Goal: Browse casually

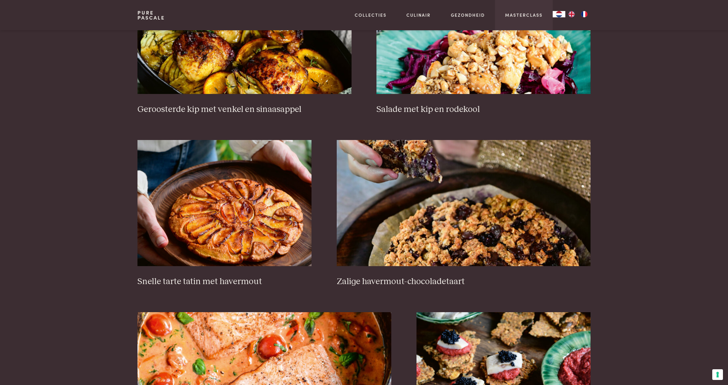
scroll to position [852, 0]
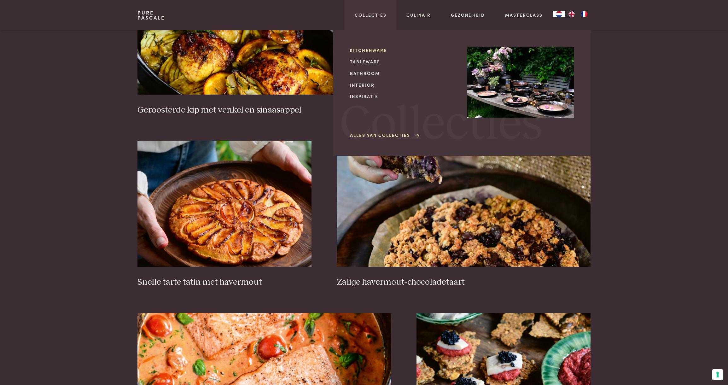
click at [375, 49] on link "Kitchenware" at bounding box center [403, 50] width 107 height 7
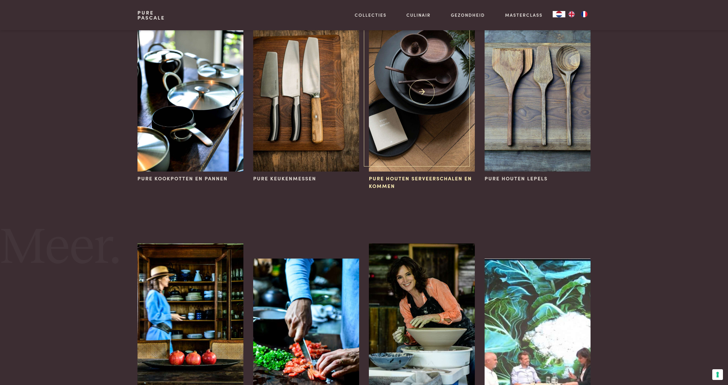
scroll to position [72, 0]
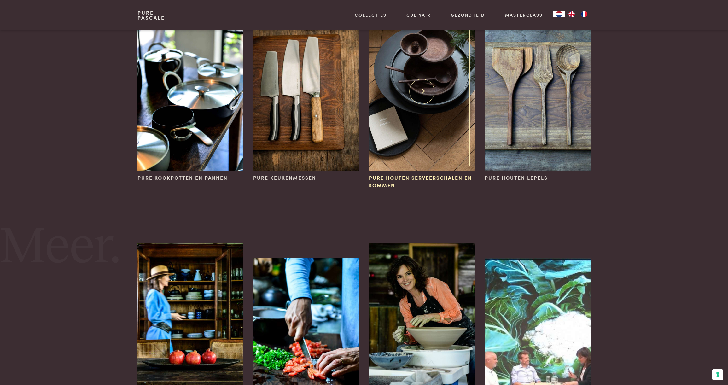
click at [435, 118] on img at bounding box center [422, 91] width 106 height 159
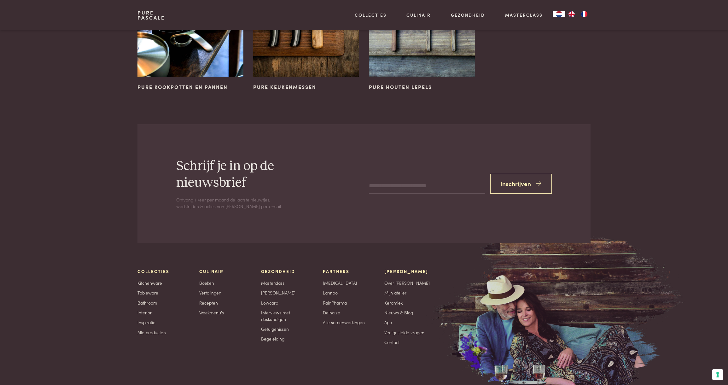
scroll to position [937, 0]
click at [150, 300] on link "Bathroom" at bounding box center [147, 303] width 20 height 7
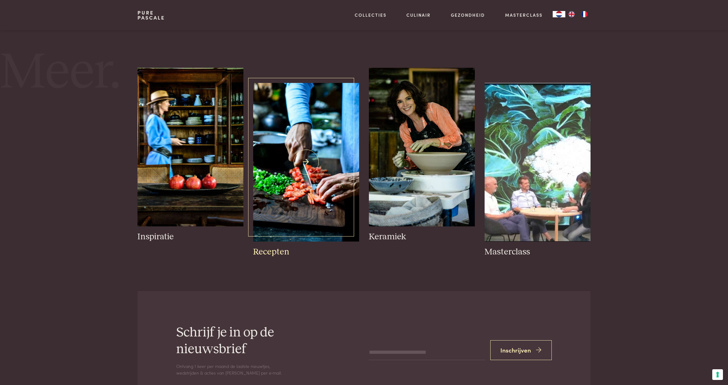
scroll to position [243, 0]
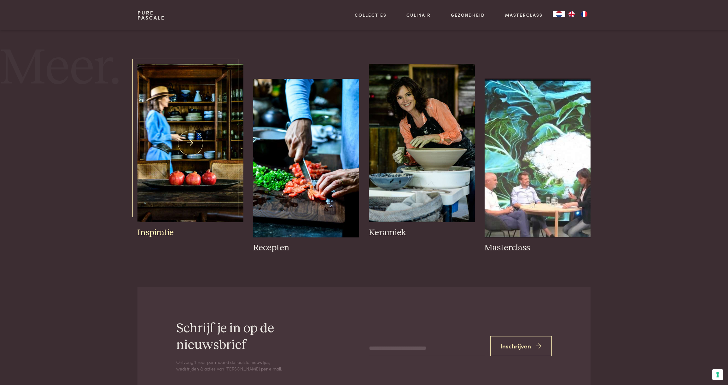
click at [158, 156] on img at bounding box center [190, 143] width 106 height 159
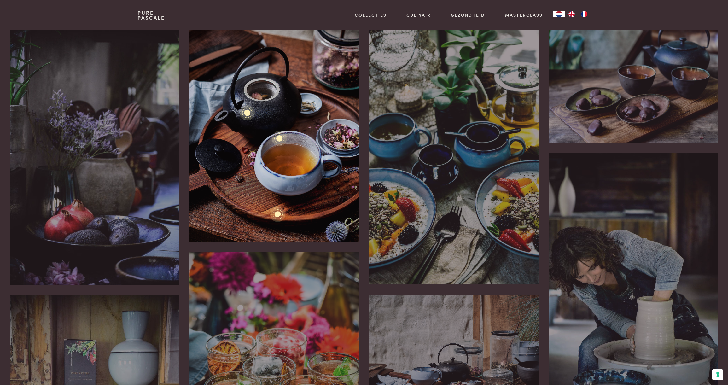
click at [287, 101] on div "Het theeritueel is iets wat ik koester. Het brengt met volledig in het moment h…" at bounding box center [273, 136] width 169 height 212
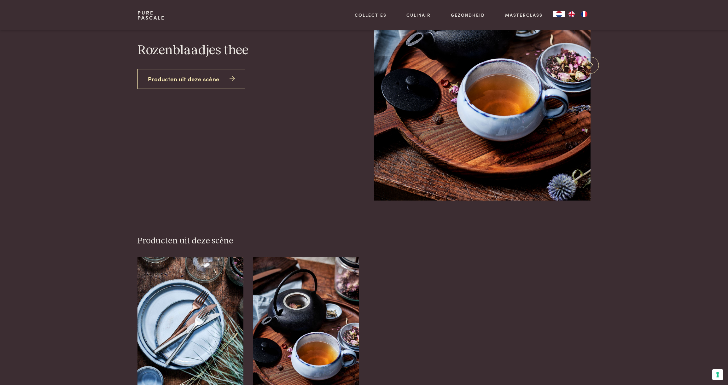
scroll to position [122, 0]
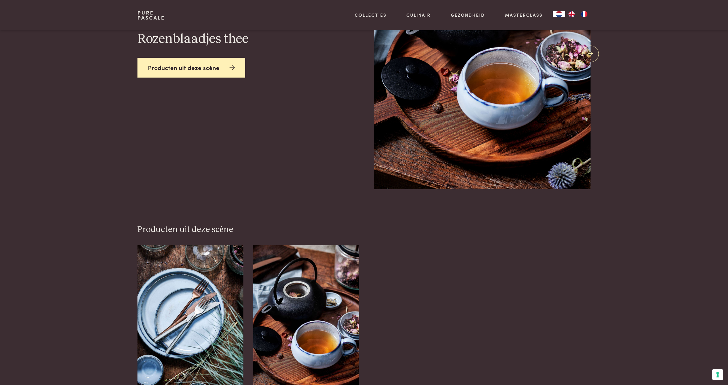
click at [158, 78] on link "Producten uit deze scène" at bounding box center [191, 68] width 108 height 20
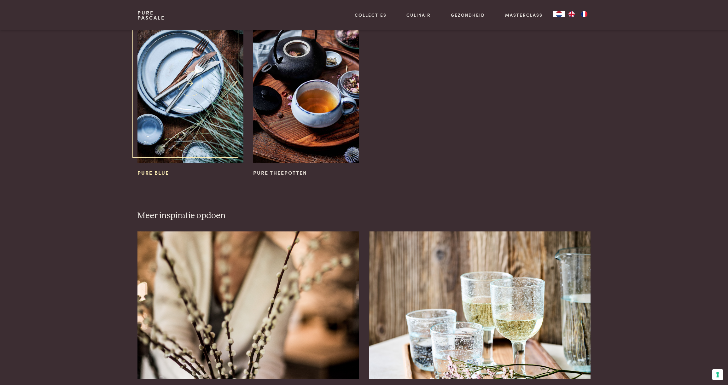
scroll to position [363, 0]
click at [280, 118] on img at bounding box center [306, 83] width 106 height 159
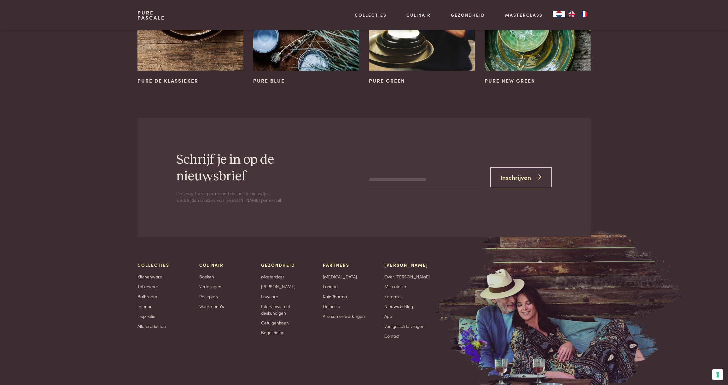
scroll to position [917, 0]
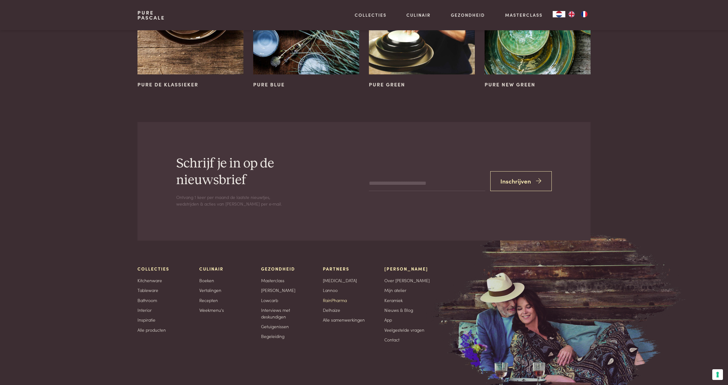
click at [338, 297] on link "RainPharma" at bounding box center [335, 300] width 24 height 7
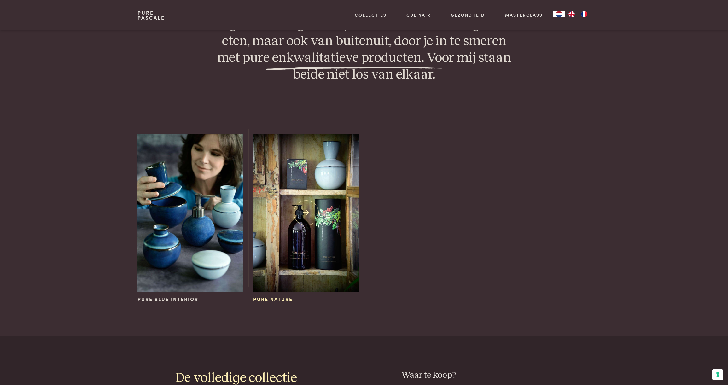
scroll to position [807, 0]
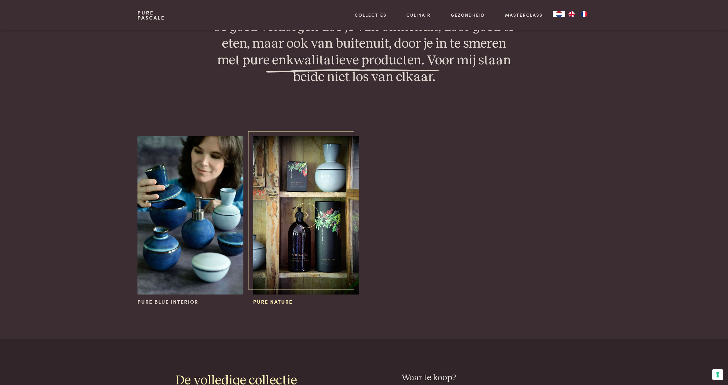
click at [307, 190] on img at bounding box center [306, 215] width 106 height 159
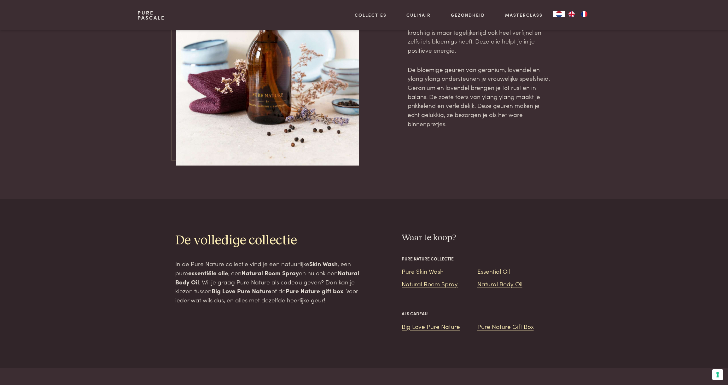
scroll to position [679, 0]
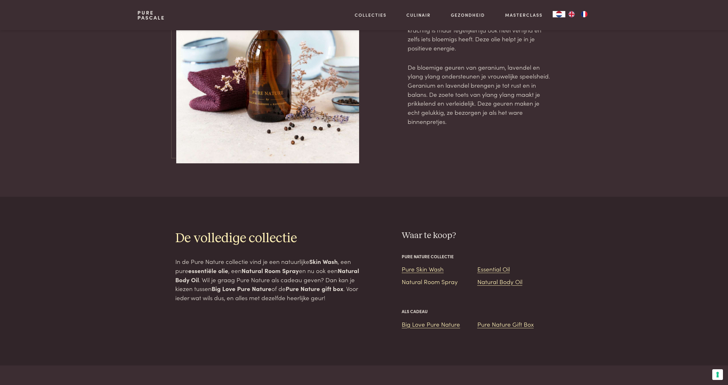
click at [427, 277] on link "Natural Room Spray" at bounding box center [429, 281] width 56 height 9
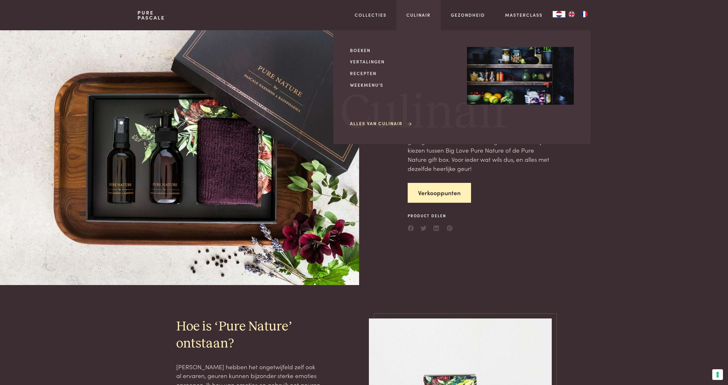
scroll to position [0, 0]
